Goal: Use online tool/utility: Utilize a website feature to perform a specific function

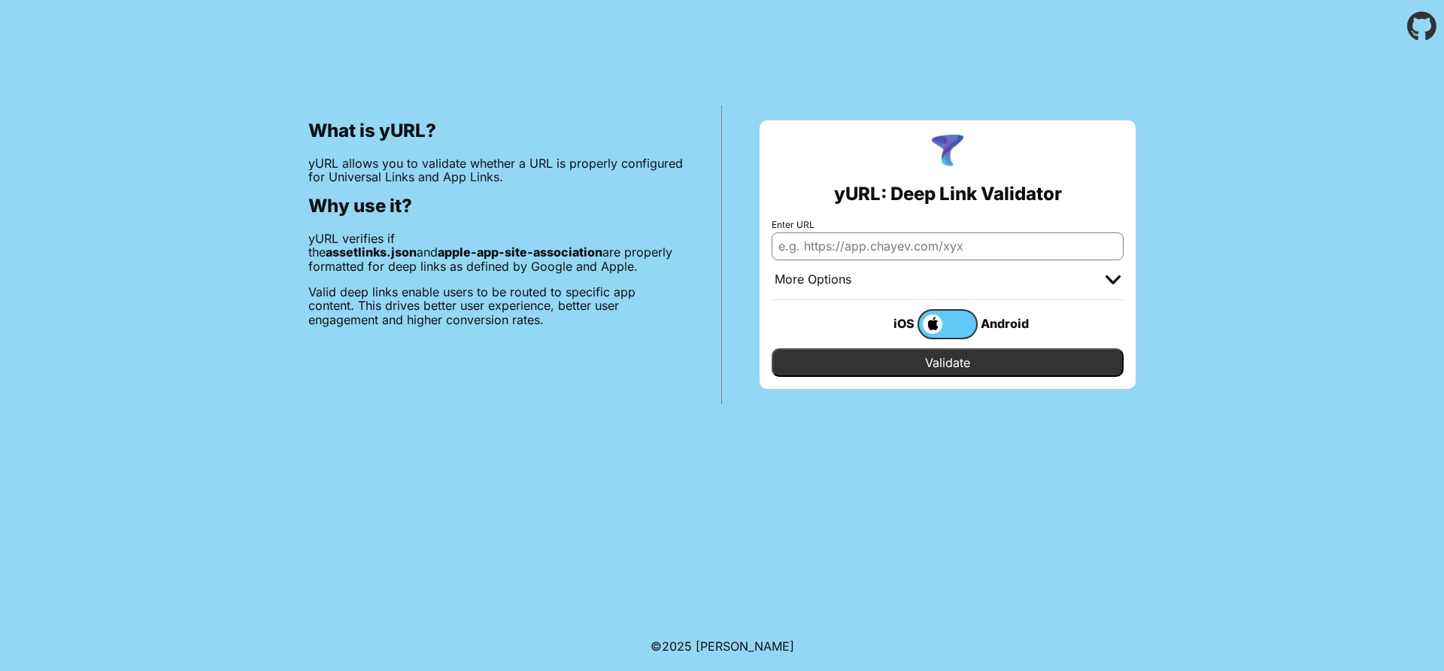
click at [938, 244] on input "Enter URL" at bounding box center [948, 245] width 352 height 27
paste input "`https://[DOMAIN_NAME]?userId=${userId}&referralCode=${referalCode}`,"
type input "`https://cloutmobileapp.netlify.app?userId=${userId}&referralCode=${referalCode…"
click at [900, 248] on input "Enter URL" at bounding box center [948, 245] width 352 height 27
paste input "https://cloutmobileapp.netlify.app/"
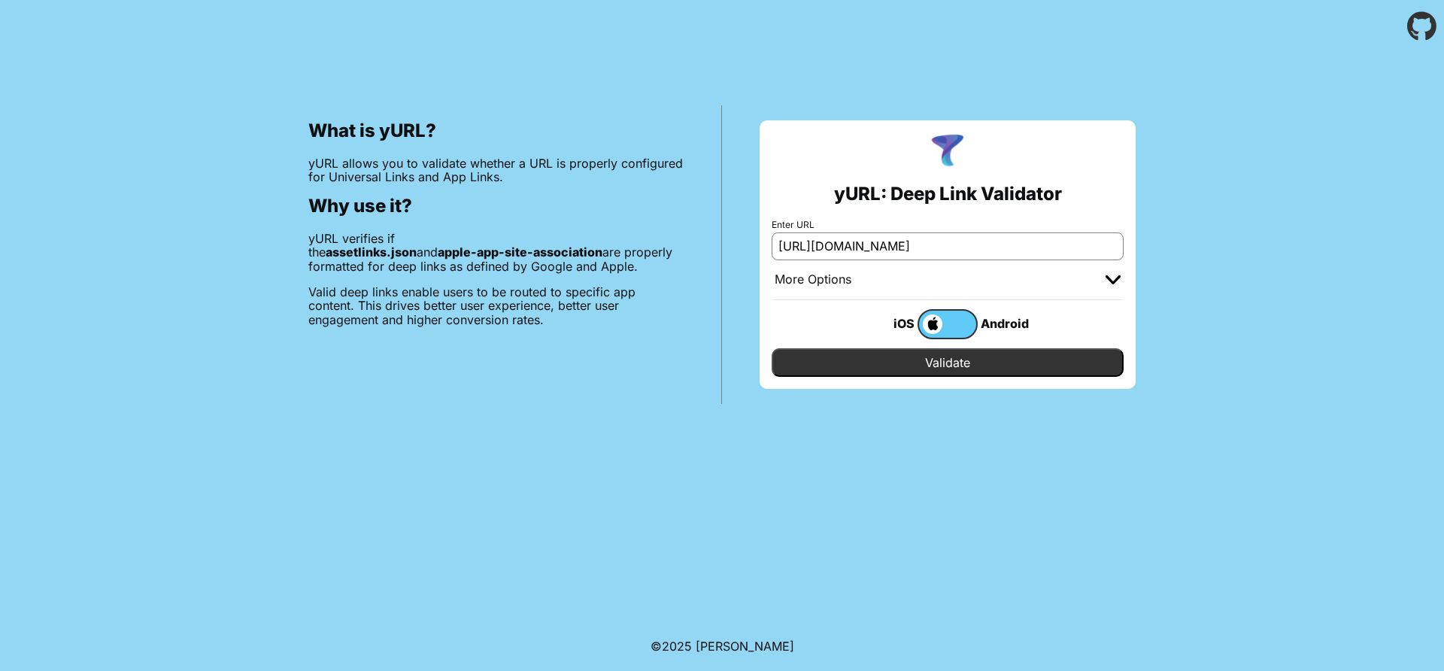
click at [1108, 272] on div at bounding box center [1113, 279] width 15 height 15
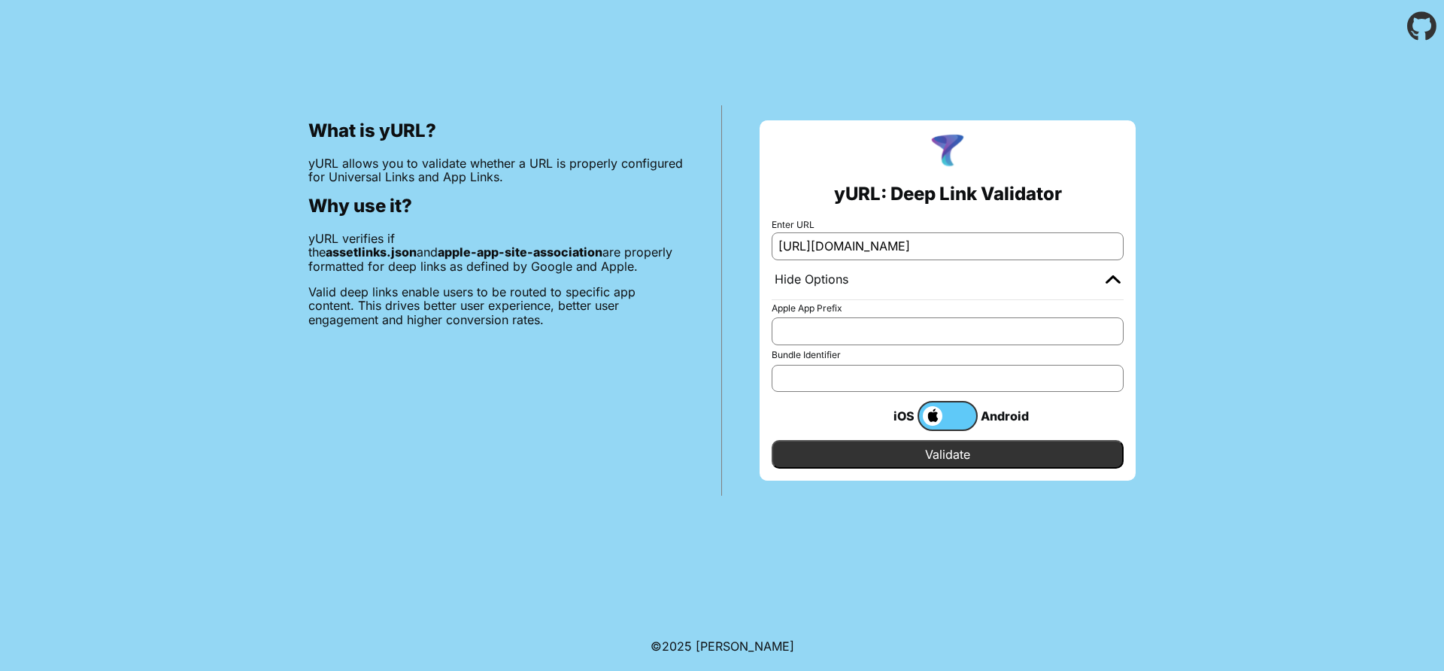
click at [1006, 250] on input "https://cloutmobileapp.netlify.app/" at bounding box center [948, 245] width 352 height 27
type input "[URL][DOMAIN_NAME]"
click at [837, 382] on input "Bundle Identifier" at bounding box center [948, 378] width 352 height 27
type input "com.app.clout"
click at [942, 454] on input "Validate" at bounding box center [948, 454] width 352 height 29
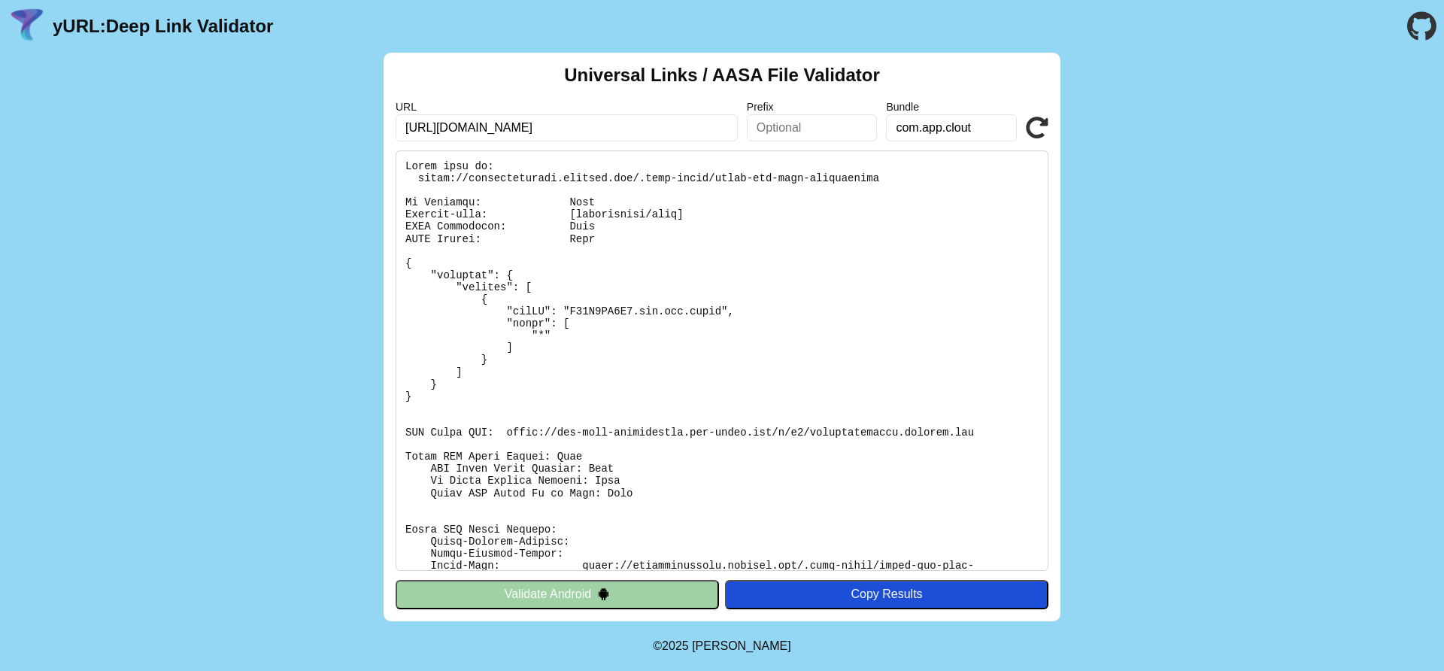
scroll to position [144, 0]
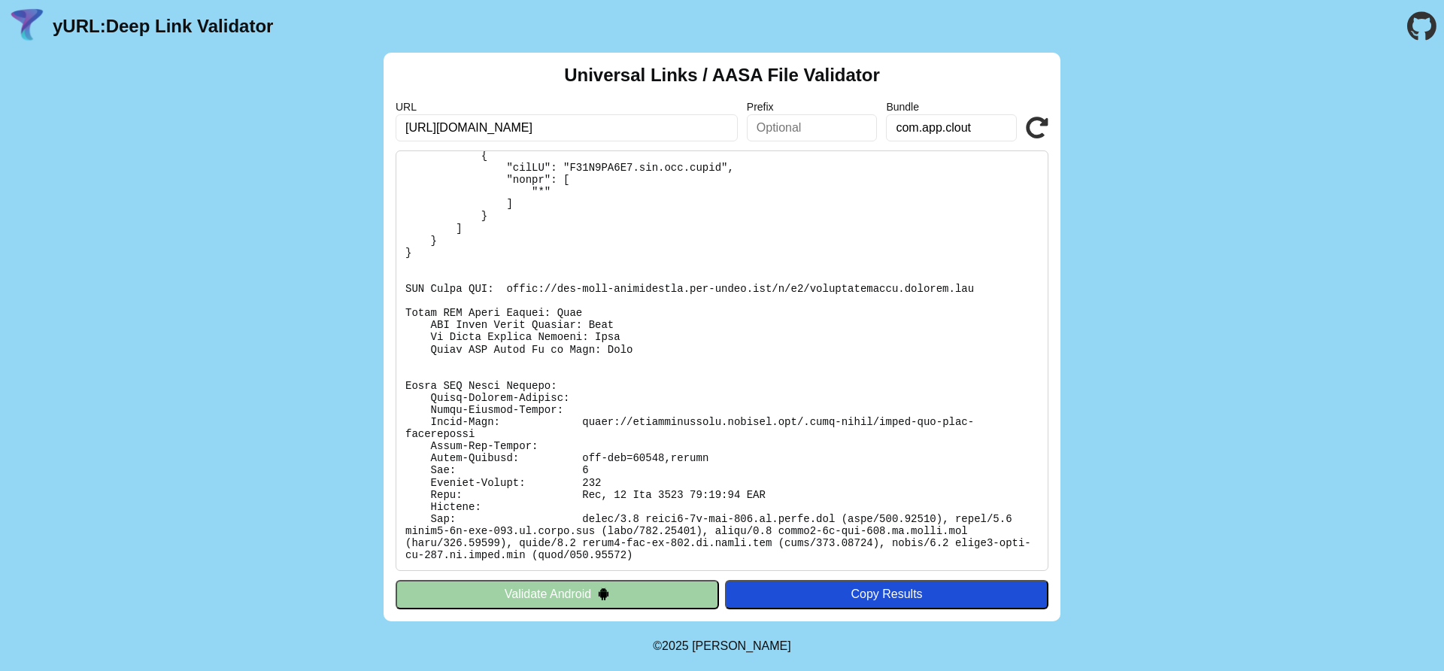
click at [849, 591] on div "Copy Results" at bounding box center [887, 594] width 308 height 14
click at [849, 602] on button "Copy Results" at bounding box center [886, 594] width 323 height 29
